Goal: Information Seeking & Learning: Learn about a topic

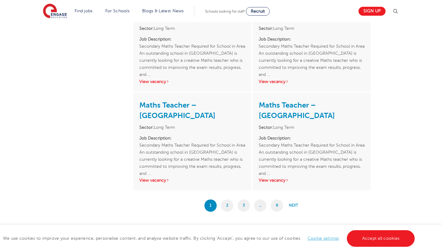
scroll to position [1012, 0]
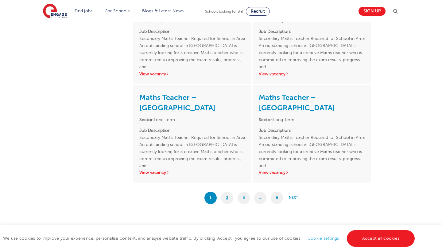
click at [226, 197] on link "2" at bounding box center [227, 197] width 12 height 12
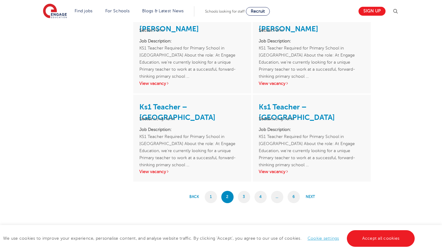
scroll to position [952, 0]
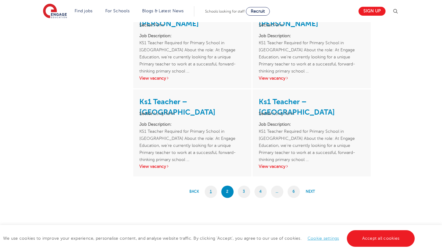
click at [210, 189] on link "1" at bounding box center [211, 191] width 12 height 12
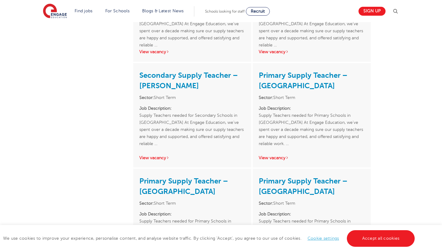
scroll to position [529, 0]
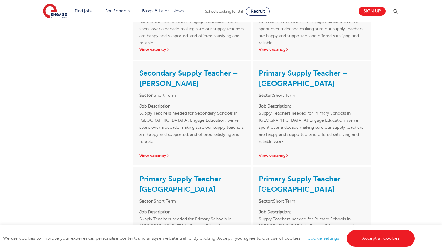
click at [288, 71] on link "Primary Supply Teacher – Merton" at bounding box center [303, 78] width 89 height 19
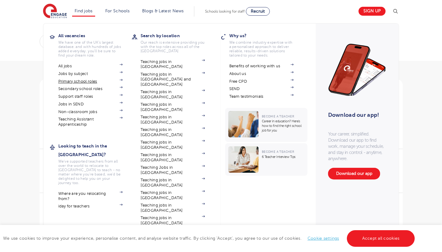
click at [81, 81] on link "Primary school roles" at bounding box center [90, 81] width 64 height 5
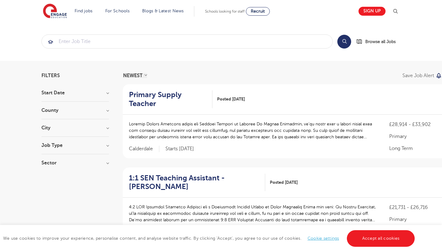
click at [181, 96] on h2 "Primary Supply Teacher" at bounding box center [168, 99] width 79 height 18
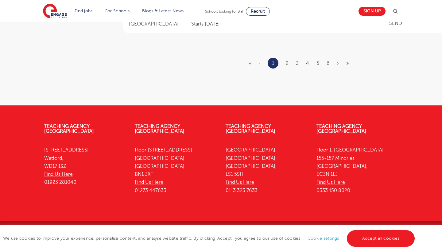
scroll to position [854, 0]
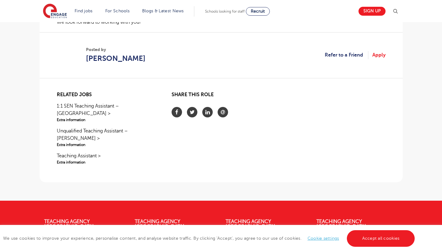
scroll to position [547, 0]
